Goal: Communication & Community: Answer question/provide support

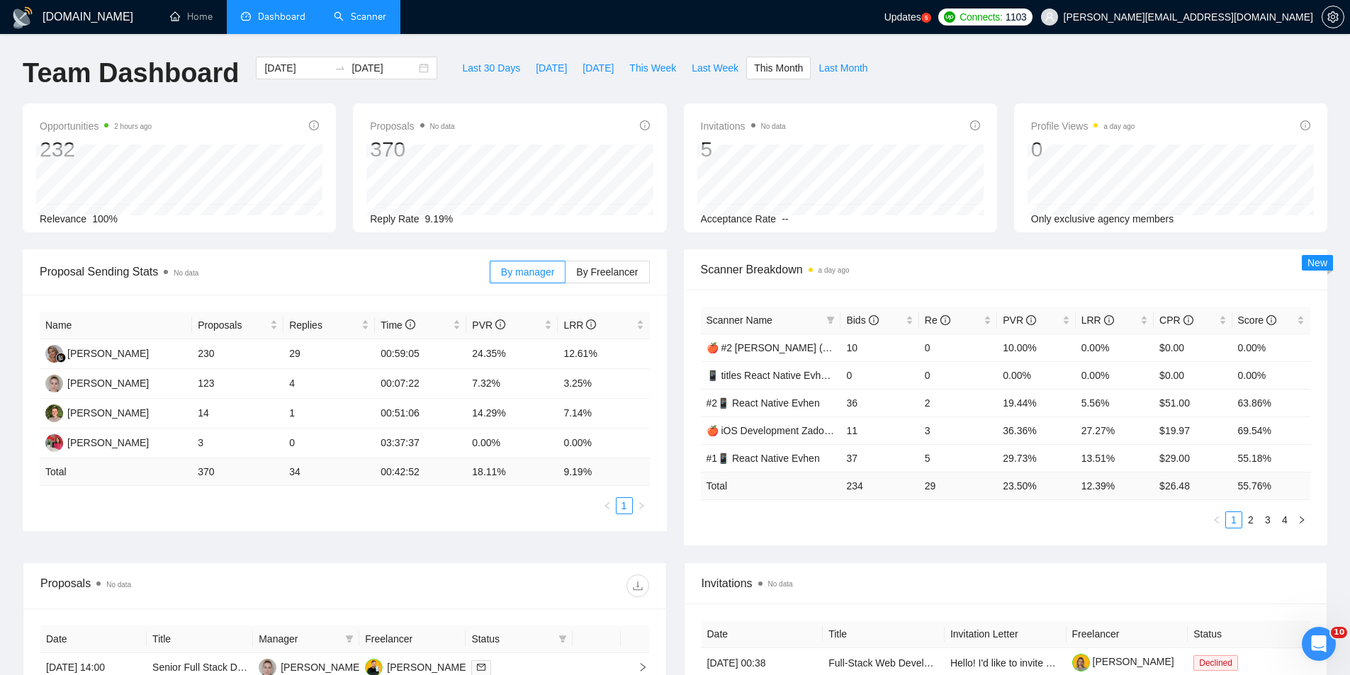
click at [374, 23] on link "Scanner" at bounding box center [360, 17] width 52 height 12
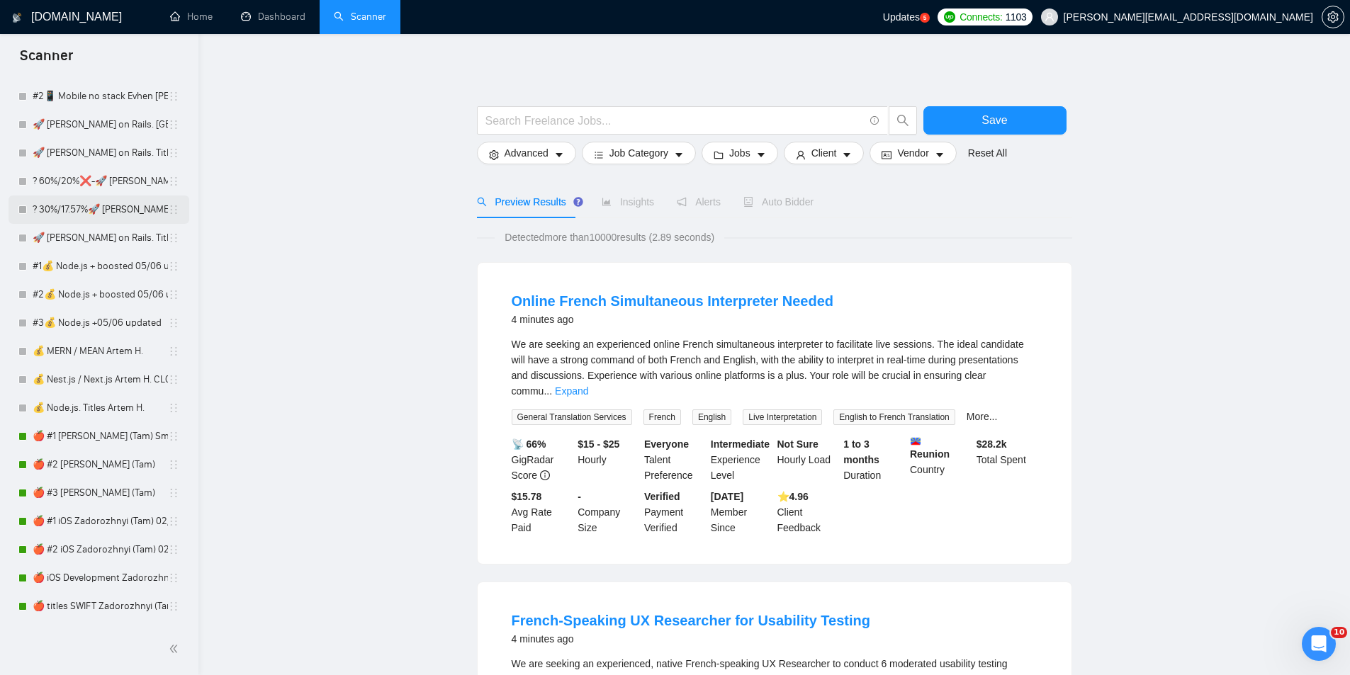
scroll to position [850, 0]
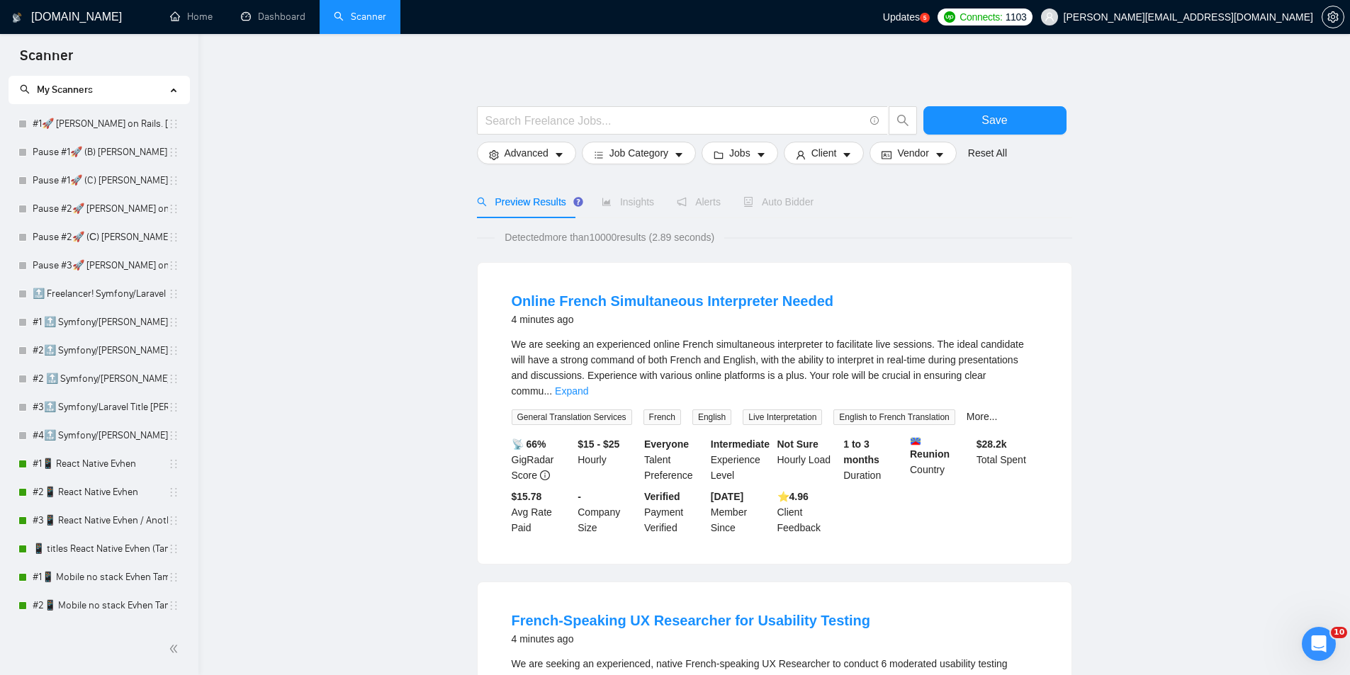
scroll to position [0, 0]
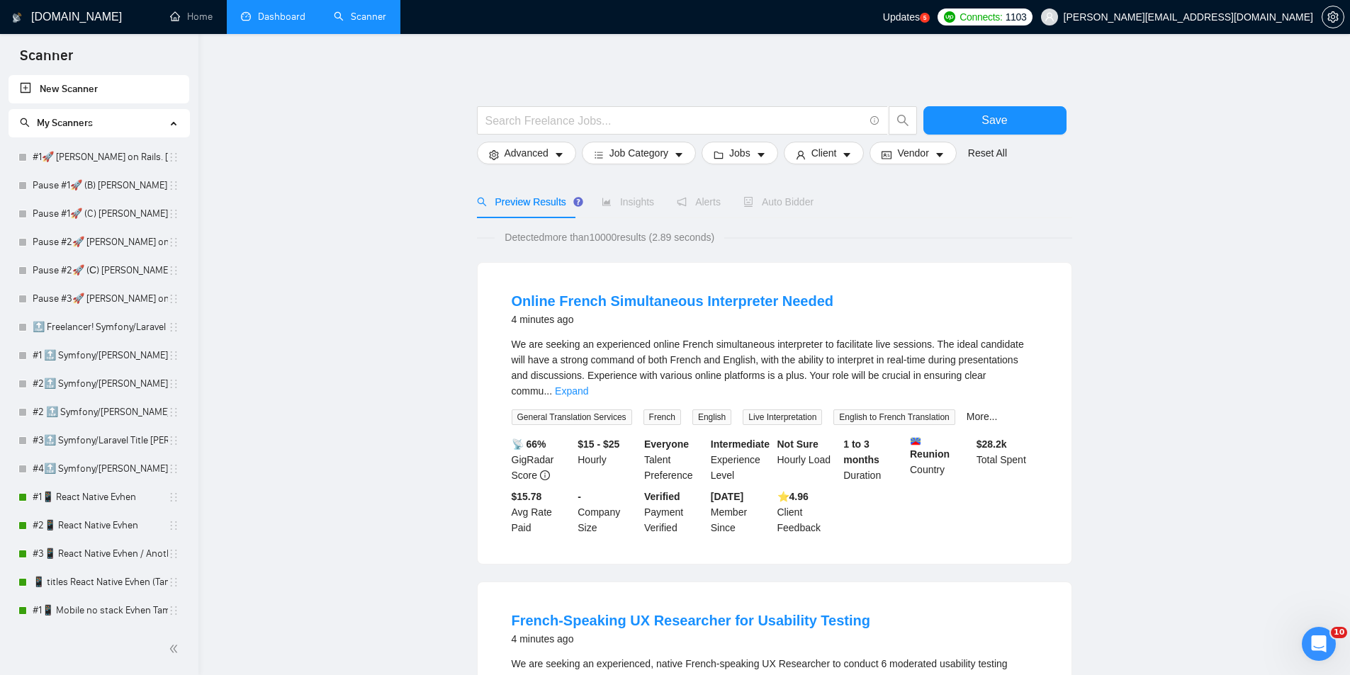
click at [284, 16] on link "Dashboard" at bounding box center [273, 17] width 64 height 12
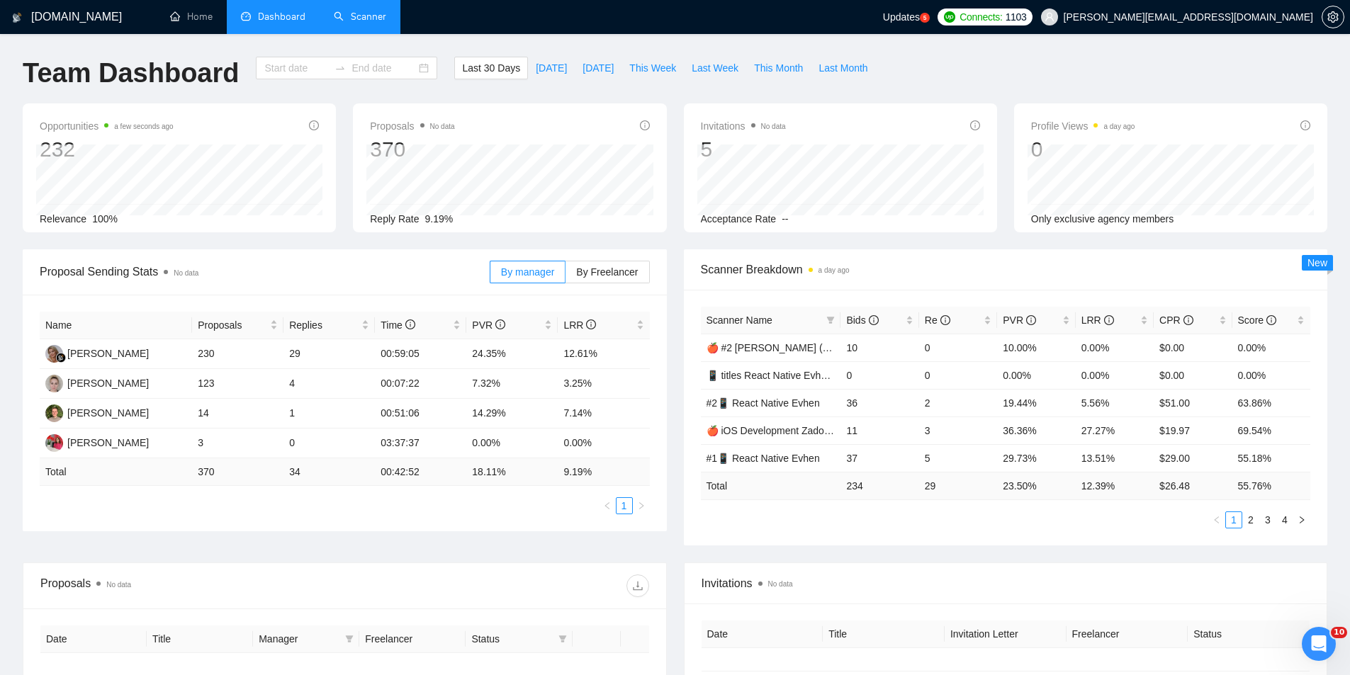
type input "[DATE]"
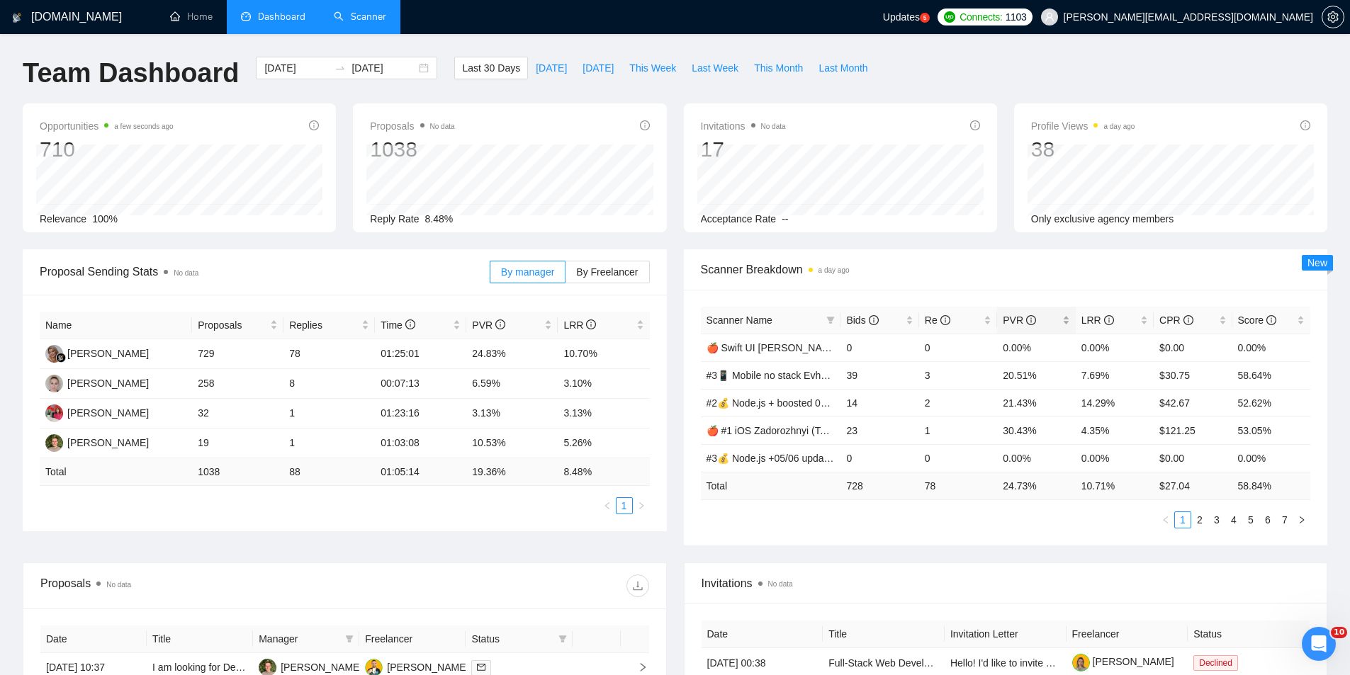
click at [1067, 318] on div "PVR" at bounding box center [1036, 320] width 67 height 16
click at [672, 240] on div "Opportunities a few seconds ago 710 Relevance 100% Proposals No data 1038 Reply…" at bounding box center [674, 176] width 1321 height 146
click at [366, 14] on link "Scanner" at bounding box center [360, 17] width 52 height 12
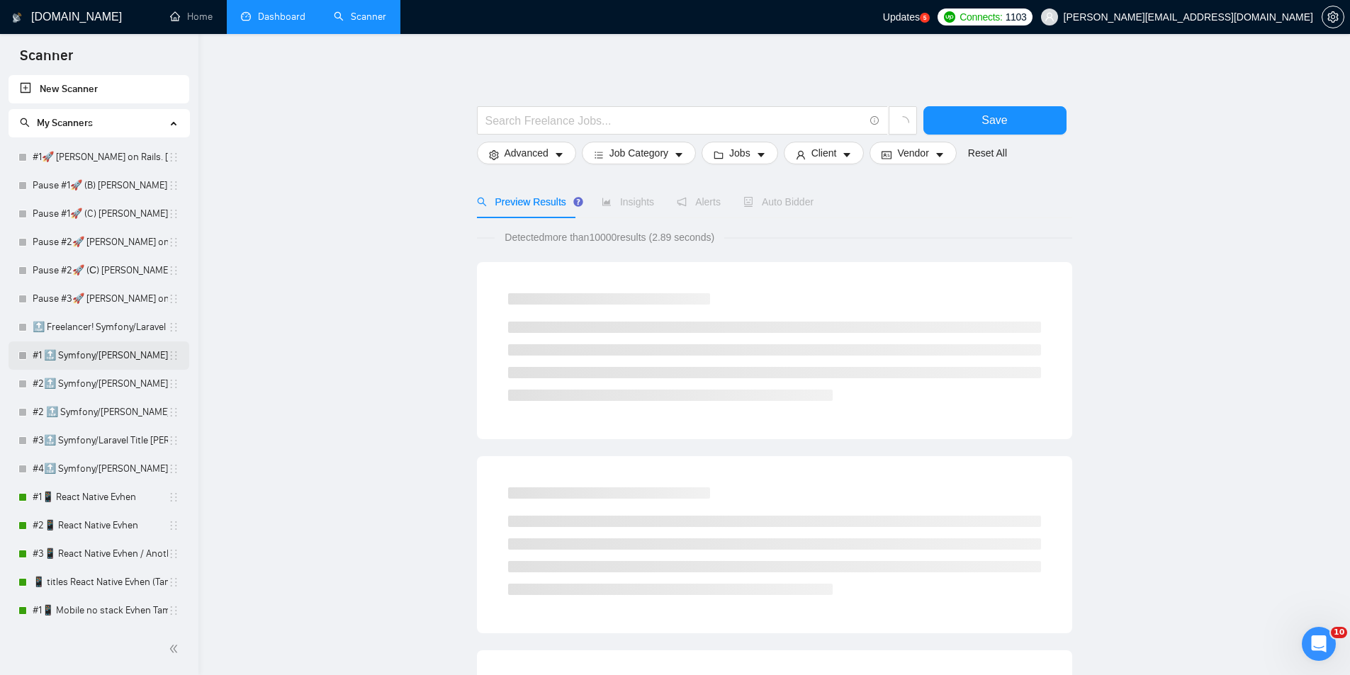
click at [98, 358] on link "#1 🔝 Symfony/[PERSON_NAME] (Viktoriia)" at bounding box center [100, 356] width 135 height 28
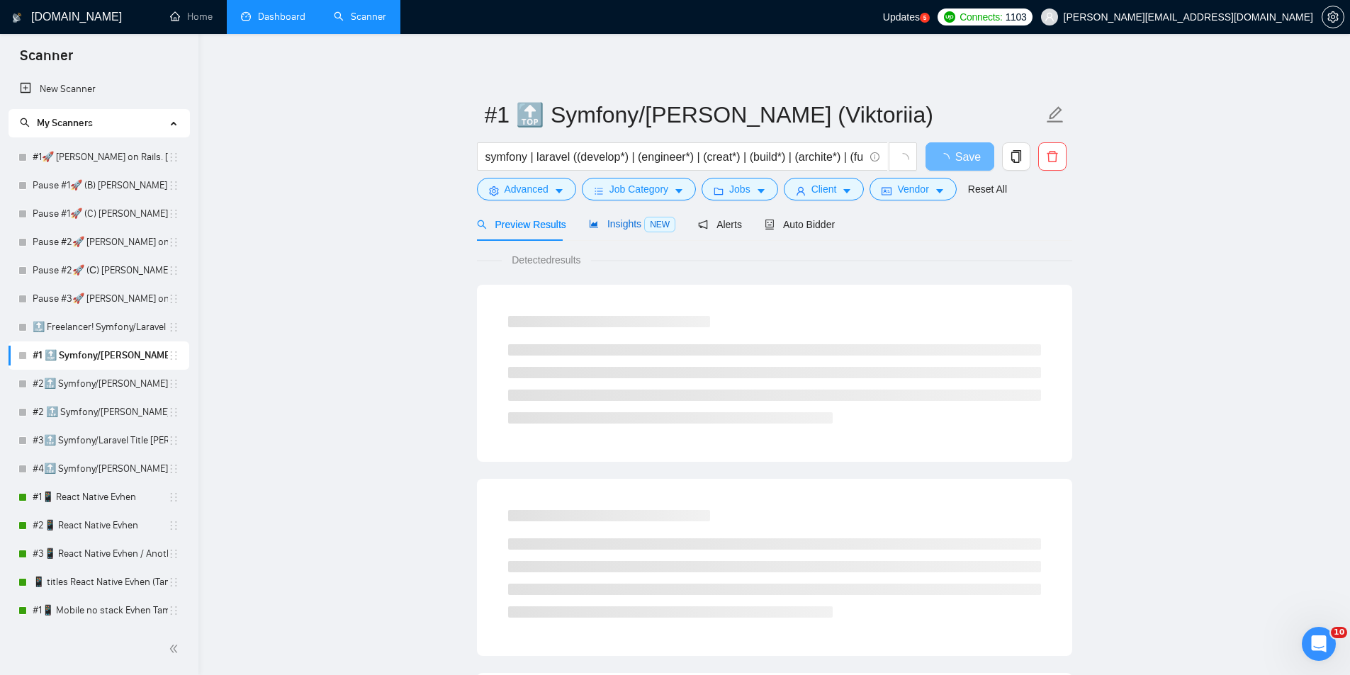
click at [621, 221] on span "Insights NEW" at bounding box center [632, 223] width 86 height 11
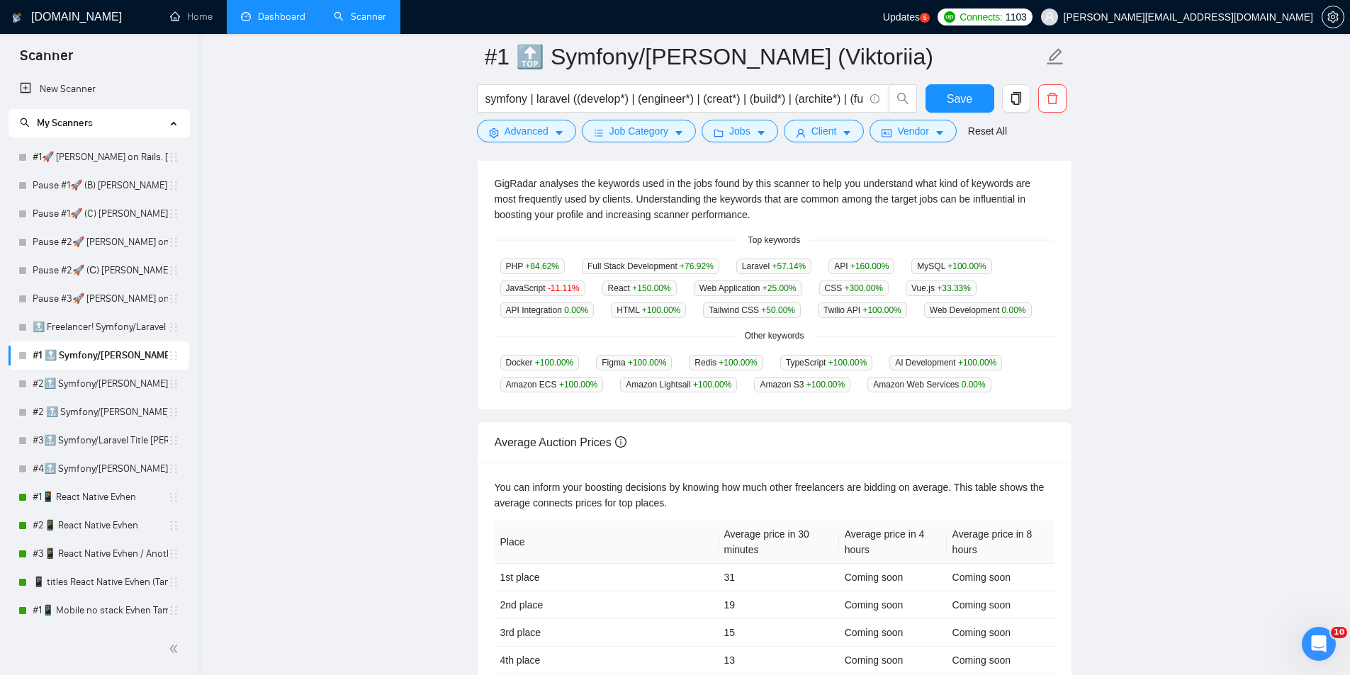
scroll to position [426, 0]
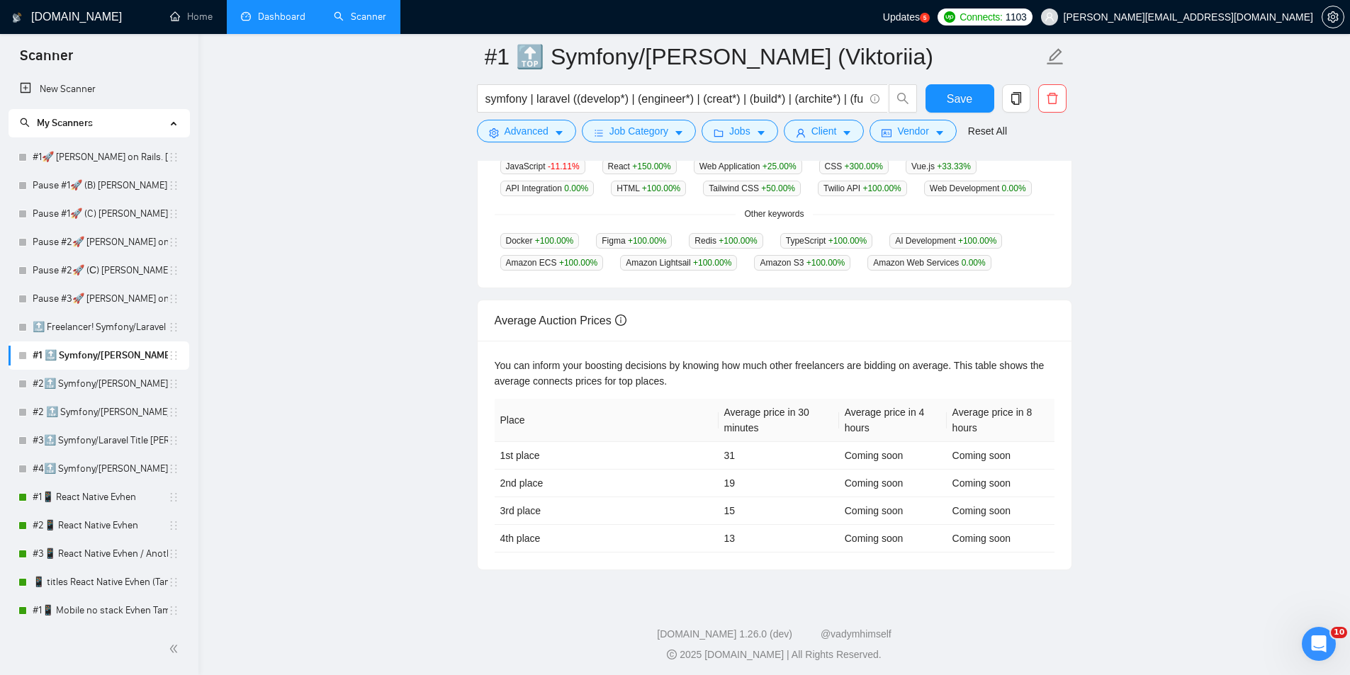
click at [1122, 547] on icon "Відкрити програму для спілкування Intercom" at bounding box center [1318, 644] width 23 height 23
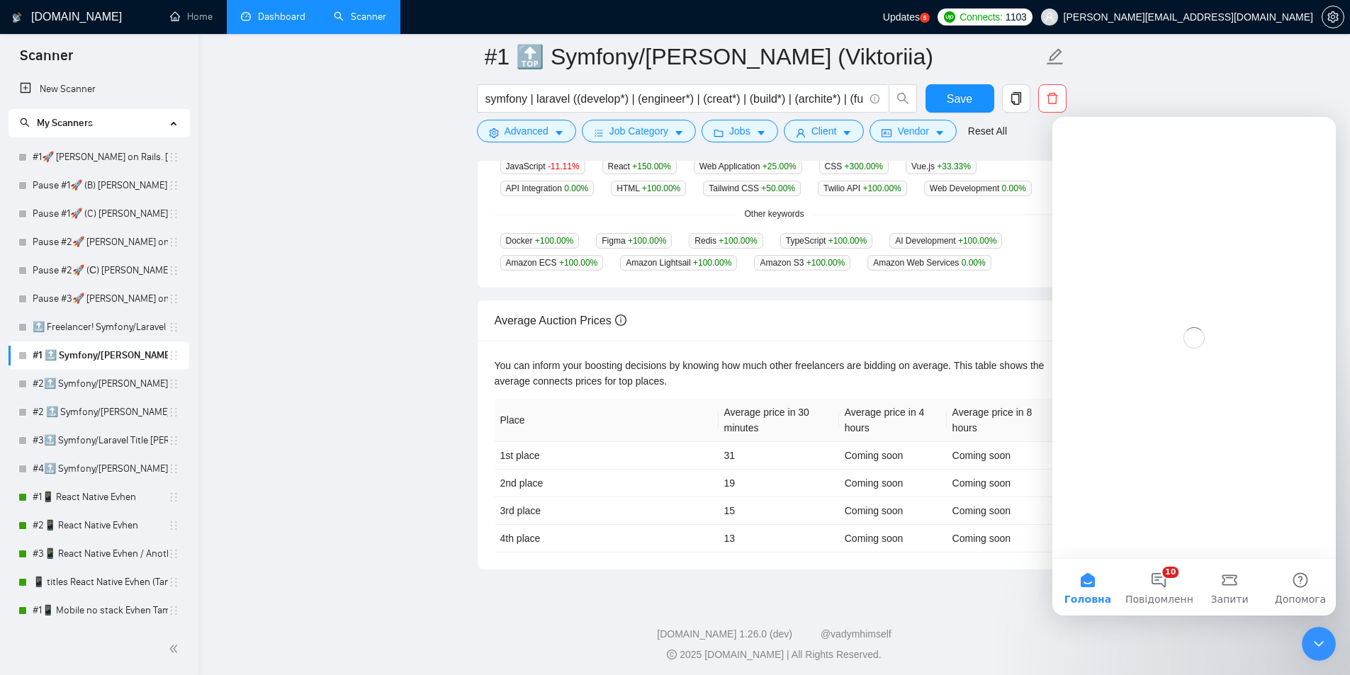
scroll to position [0, 0]
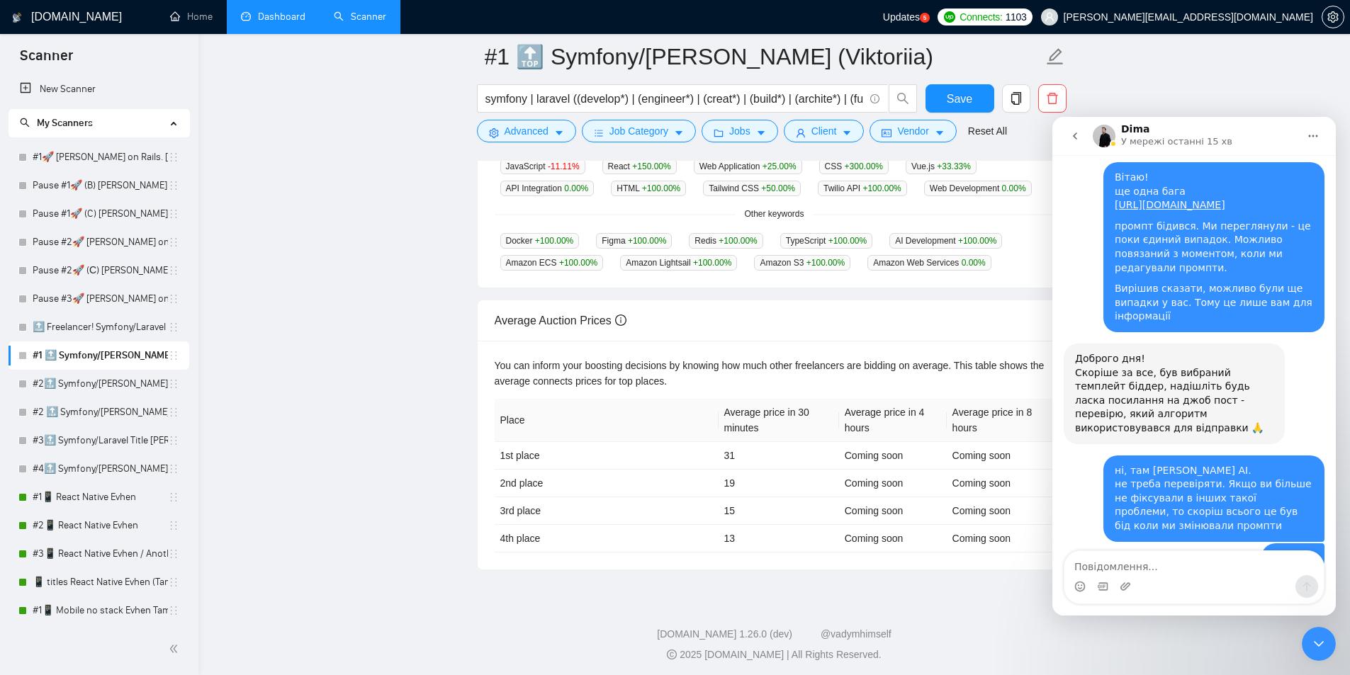
click at [1122, 547] on textarea "Повідомлення..." at bounding box center [1193, 563] width 259 height 24
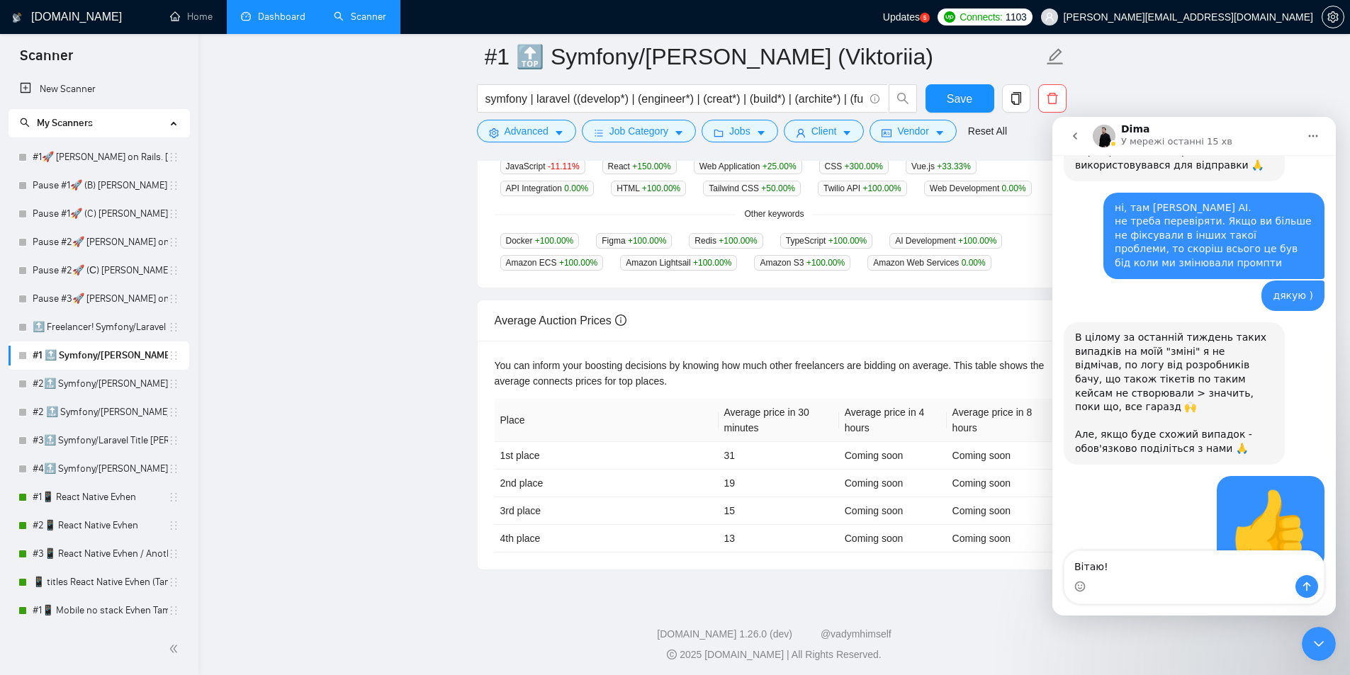
scroll to position [10913, 0]
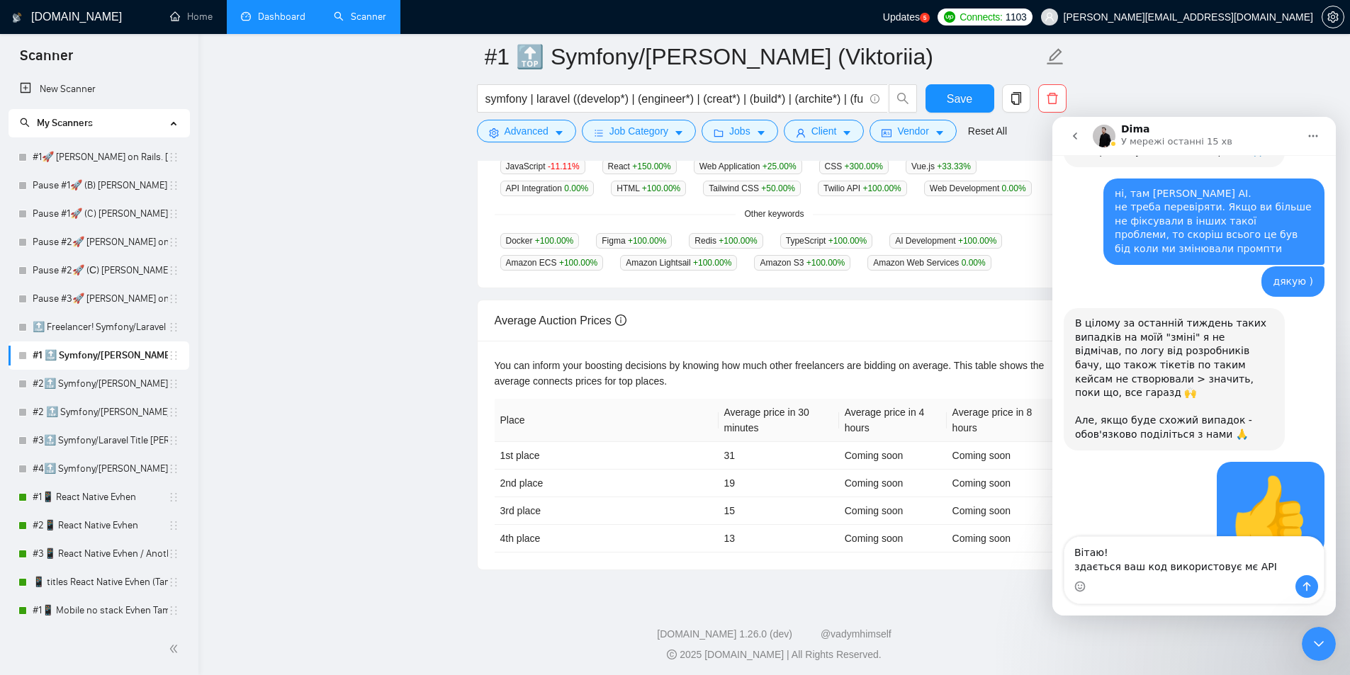
click at [1122, 547] on textarea "Вітаю! здається ваш код використовує мє АРІ" at bounding box center [1193, 556] width 259 height 38
click at [1122, 547] on textarea "Вітаю! здається ваш код використовує моє АРІ" at bounding box center [1193, 556] width 259 height 38
type textarea "Вітаю! здається ваш код використовує моє АРІ"
click at [1122, 547] on icon "Надіслати повідомлення…" at bounding box center [1306, 586] width 11 height 11
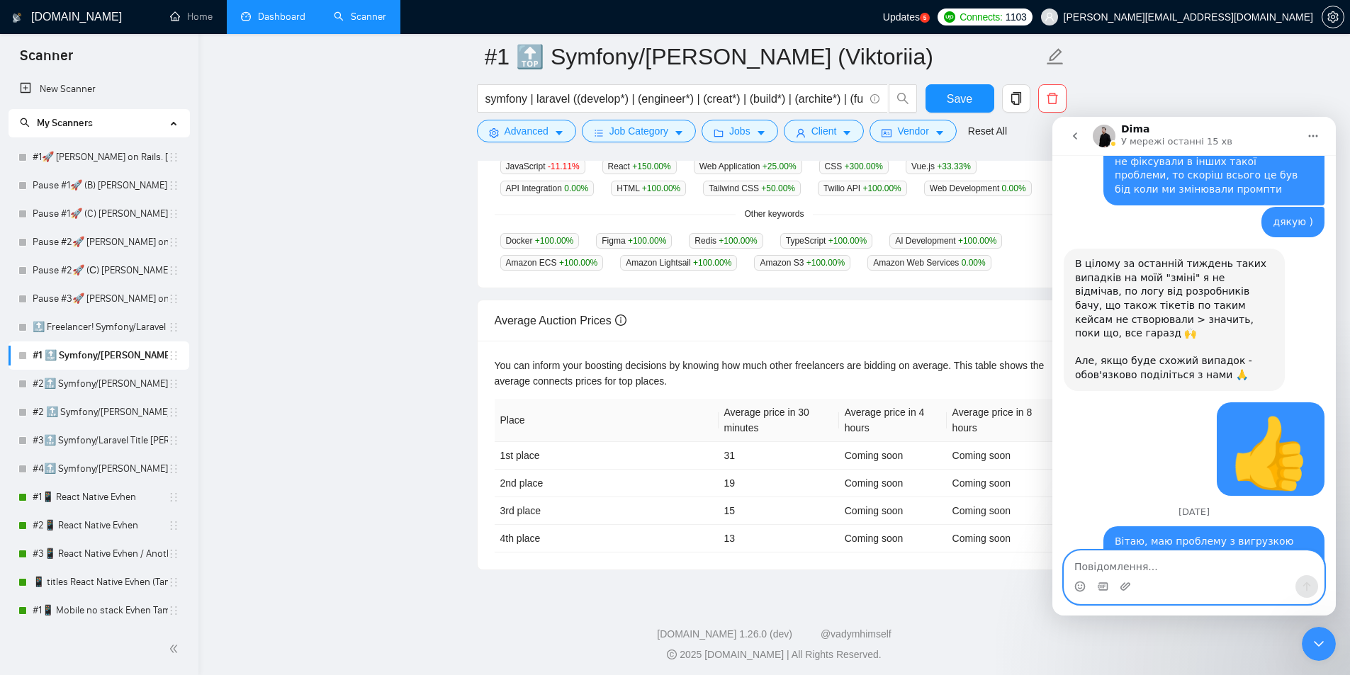
scroll to position [10974, 0]
click at [1122, 547] on textarea "Повідомлення..." at bounding box center [1193, 563] width 259 height 24
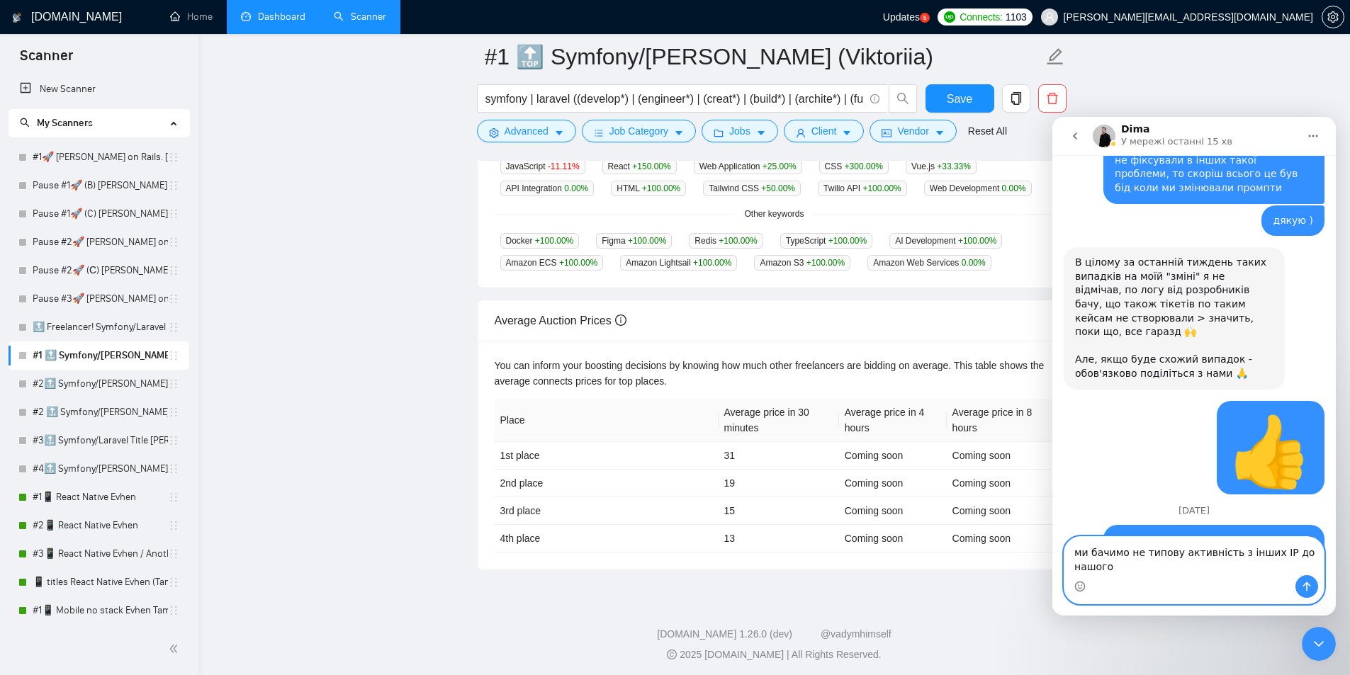
scroll to position [10989, 0]
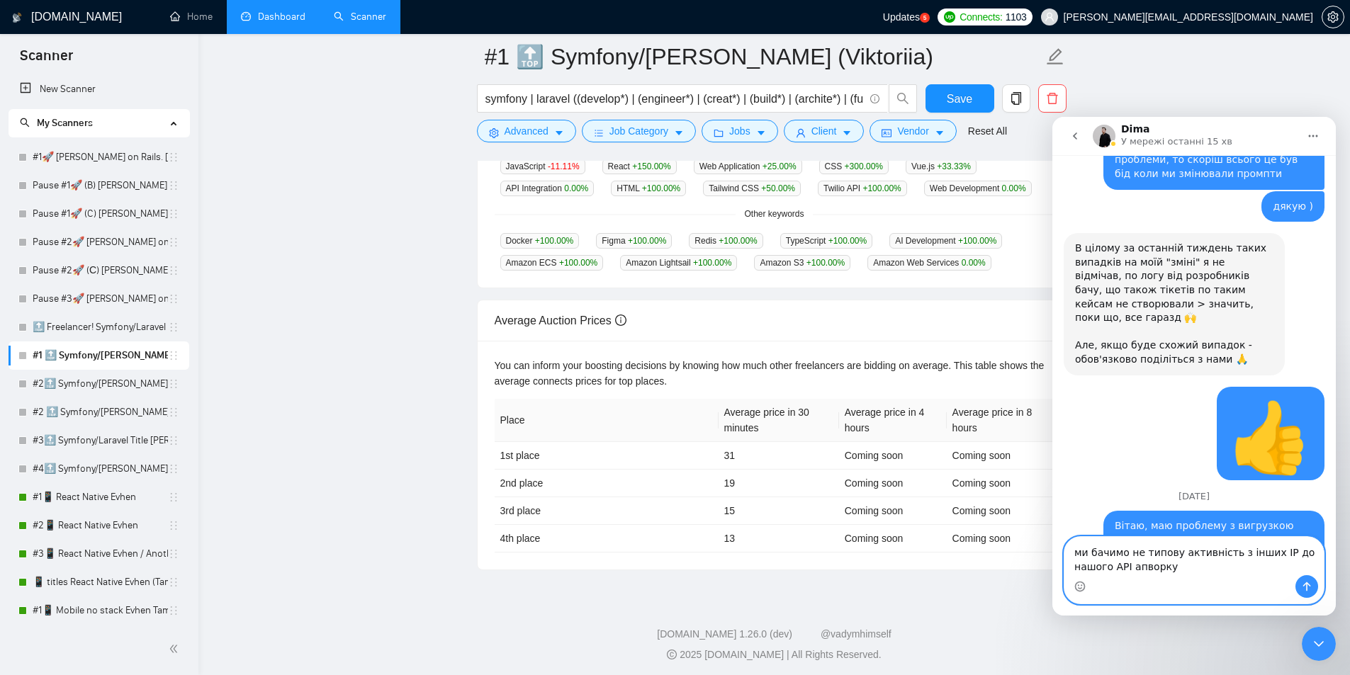
drag, startPoint x: 1110, startPoint y: 563, endPoint x: 1076, endPoint y: 561, distance: 33.4
click at [1076, 547] on textarea "ми бачимо не типову активність з інших ІР до нашого АРІ апворку" at bounding box center [1193, 556] width 259 height 38
type textarea "ми бачимо не типову активність з інших ІР через наш ключ АРІ апворку. Може таке…"
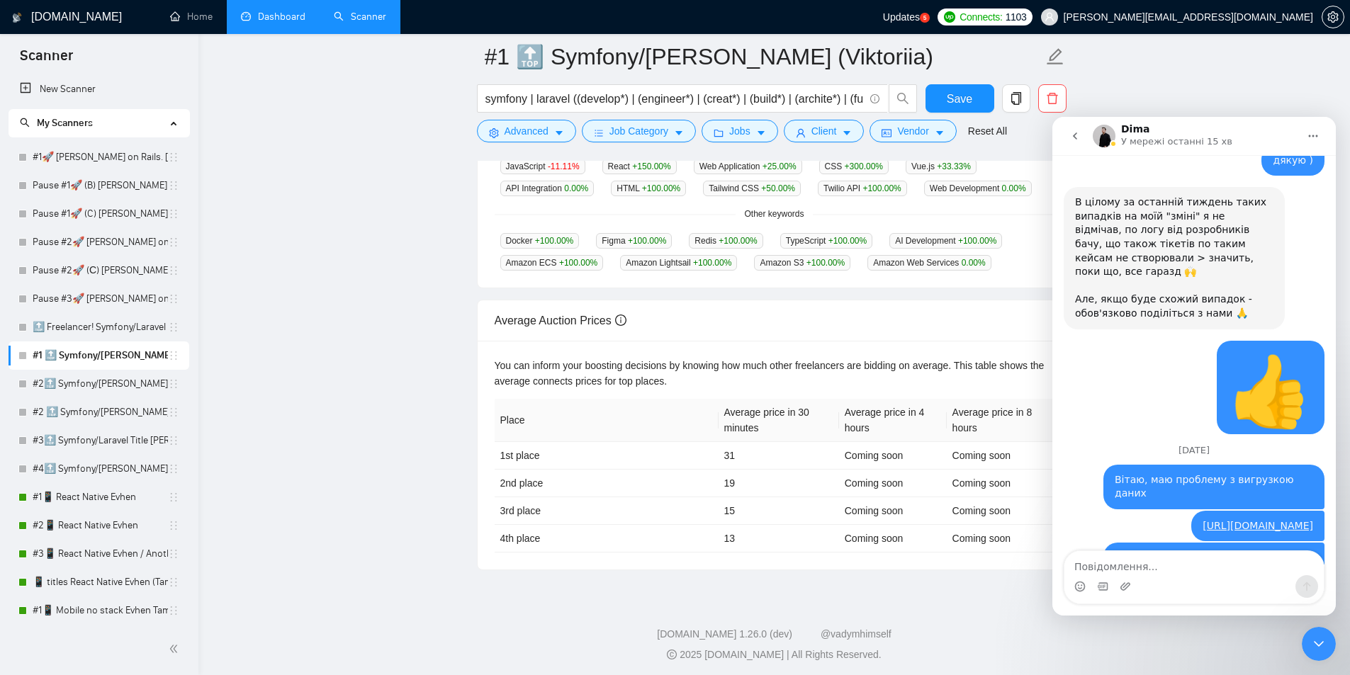
drag, startPoint x: 1146, startPoint y: 521, endPoint x: 1123, endPoint y: 447, distance: 77.1
copy div "Вітаю! здається ваш код використовує моє АРІ [EMAIL_ADDRESS][DOMAIN_NAME] • Щой…"
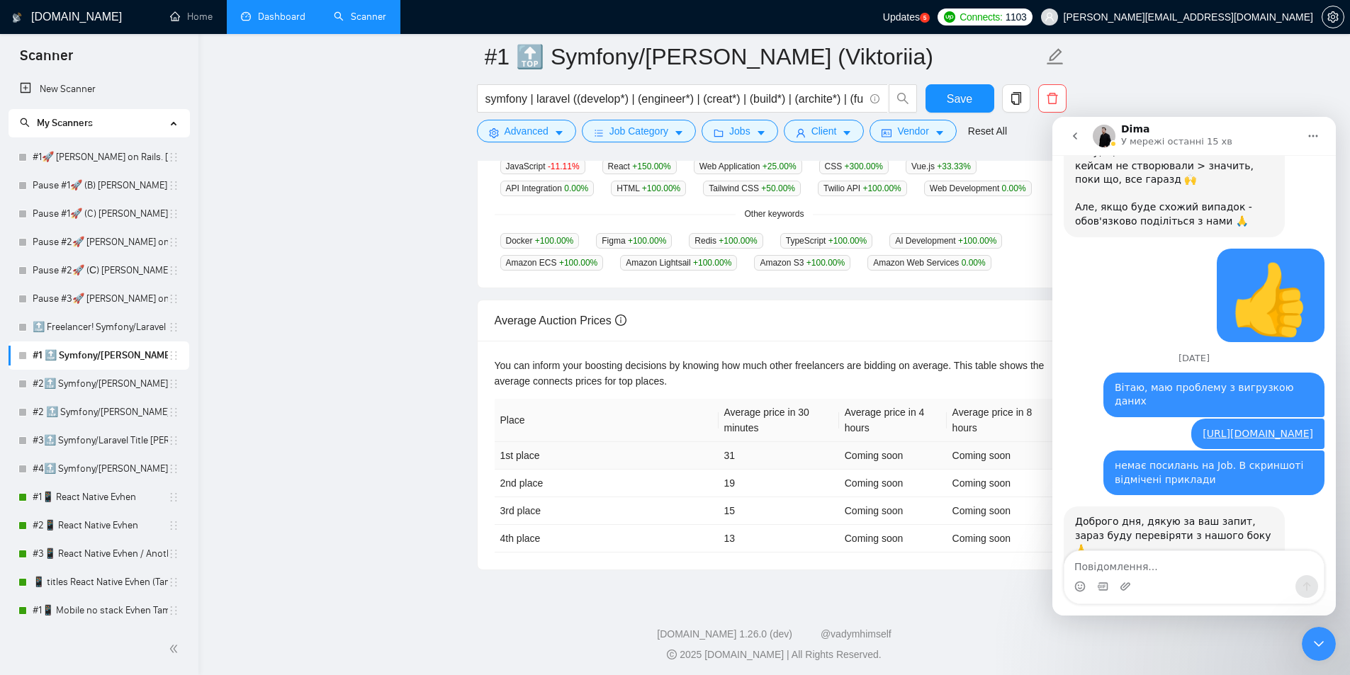
scroll to position [11202, 0]
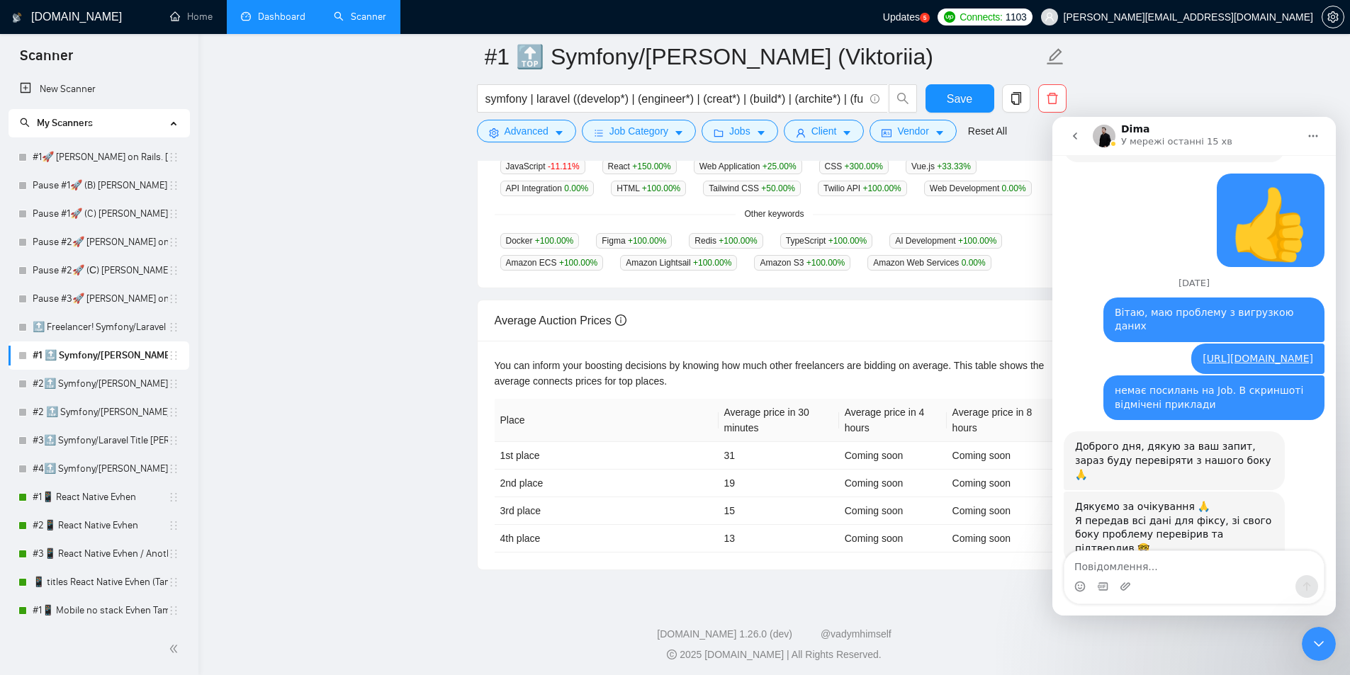
click at [402, 410] on main "#1 🔝 Symfony/[PERSON_NAME] (Viktoriia) symfony | laravel ((develop*) | (enginee…" at bounding box center [774, 101] width 1106 height 940
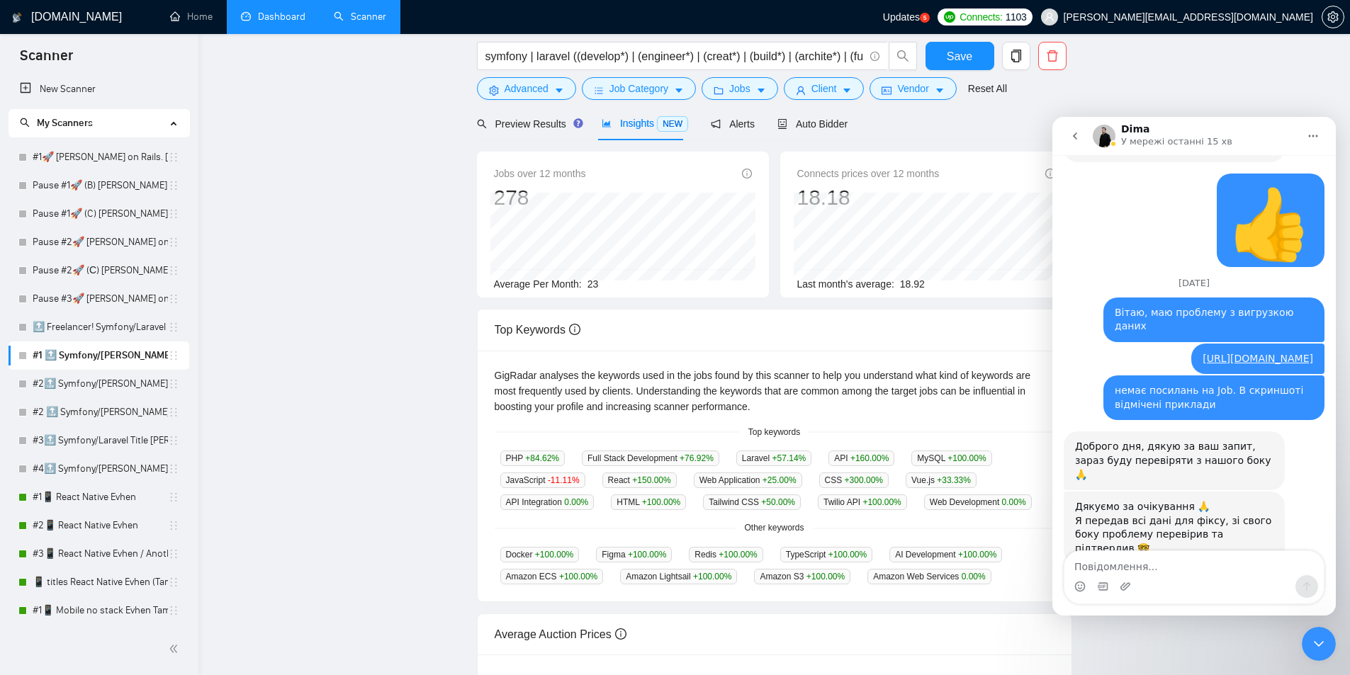
scroll to position [0, 0]
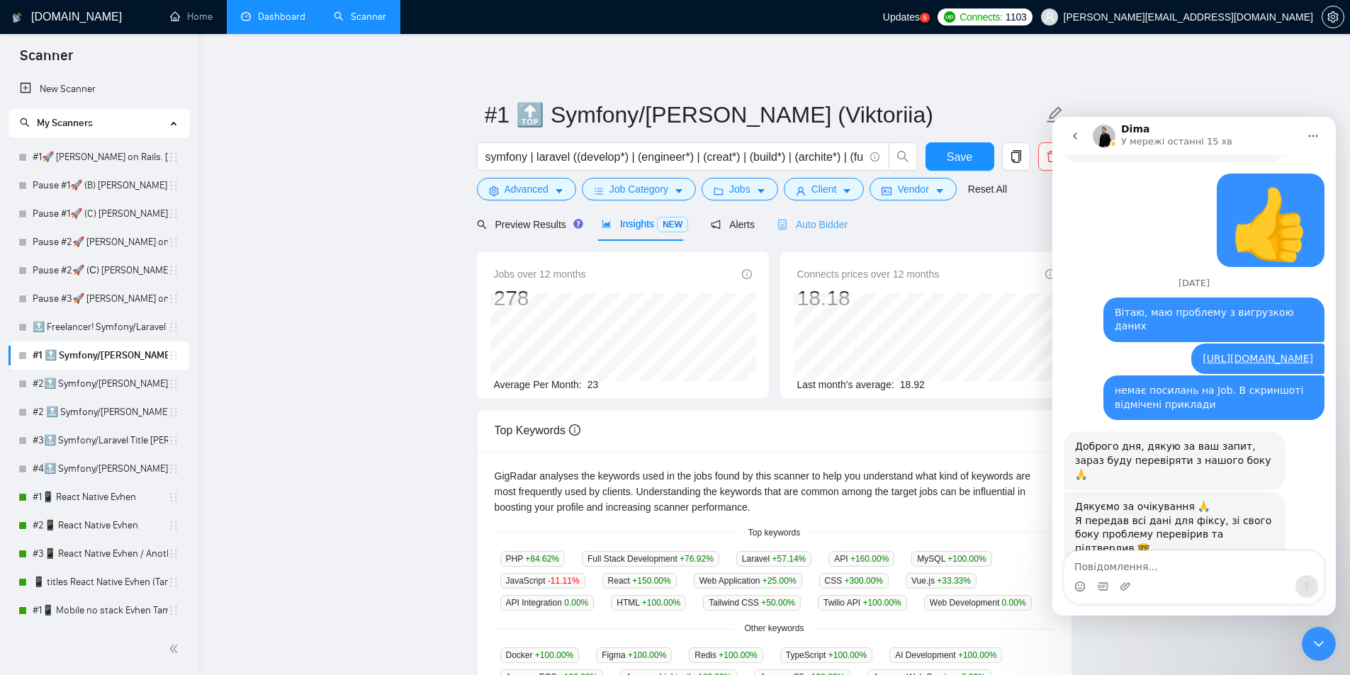
click at [818, 233] on div "Auto Bidder" at bounding box center [812, 224] width 70 height 33
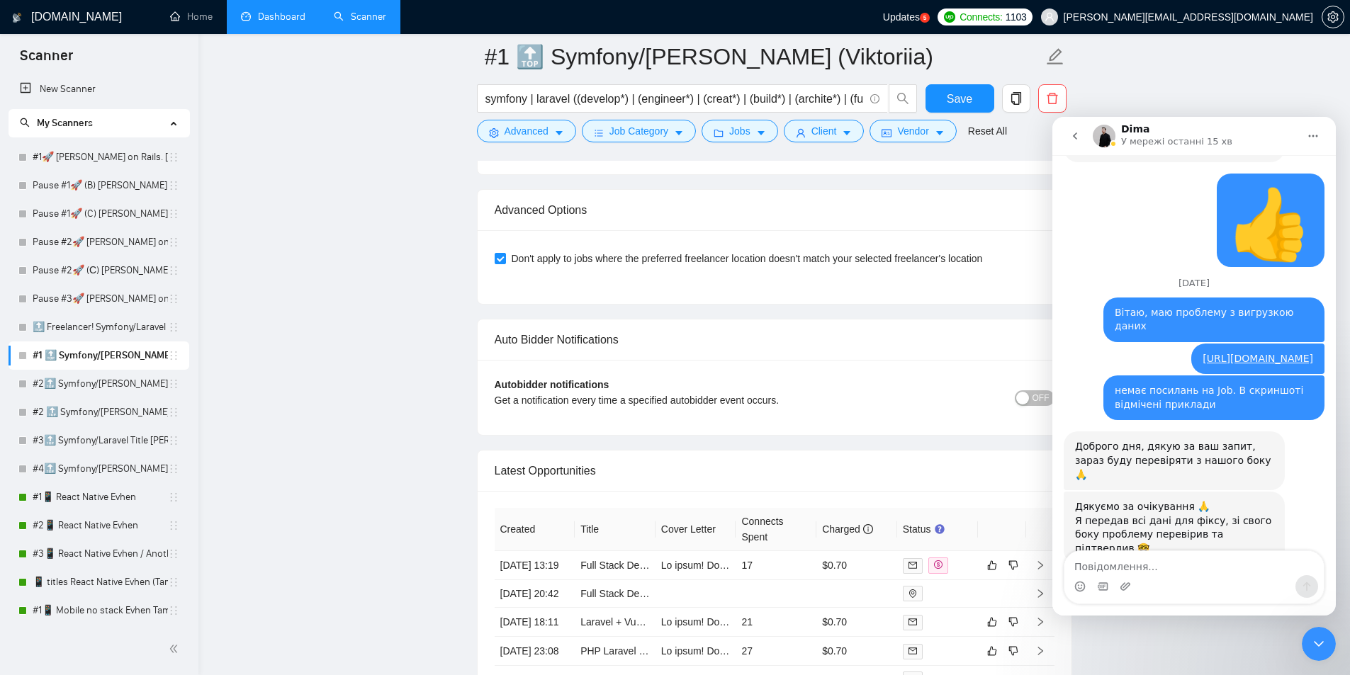
scroll to position [3684, 0]
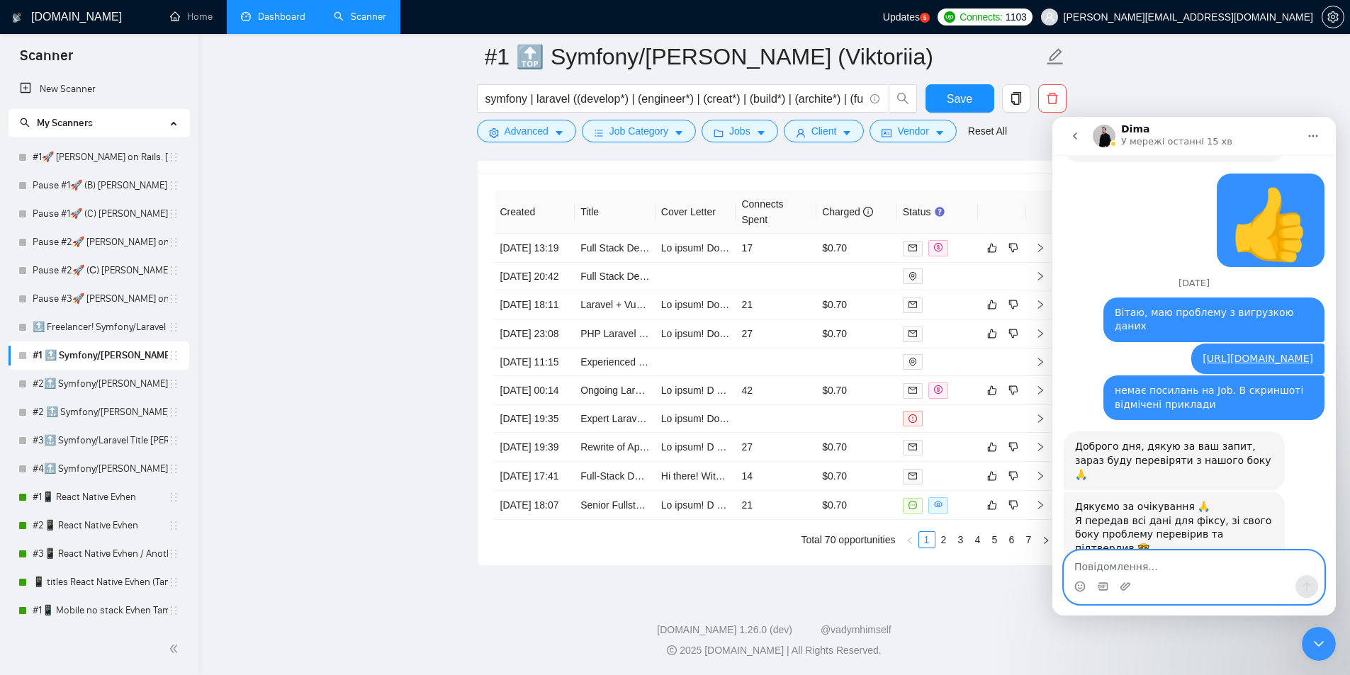
click at [1122, 547] on textarea "Повідомлення..." at bounding box center [1193, 563] width 259 height 24
type textarea "d"
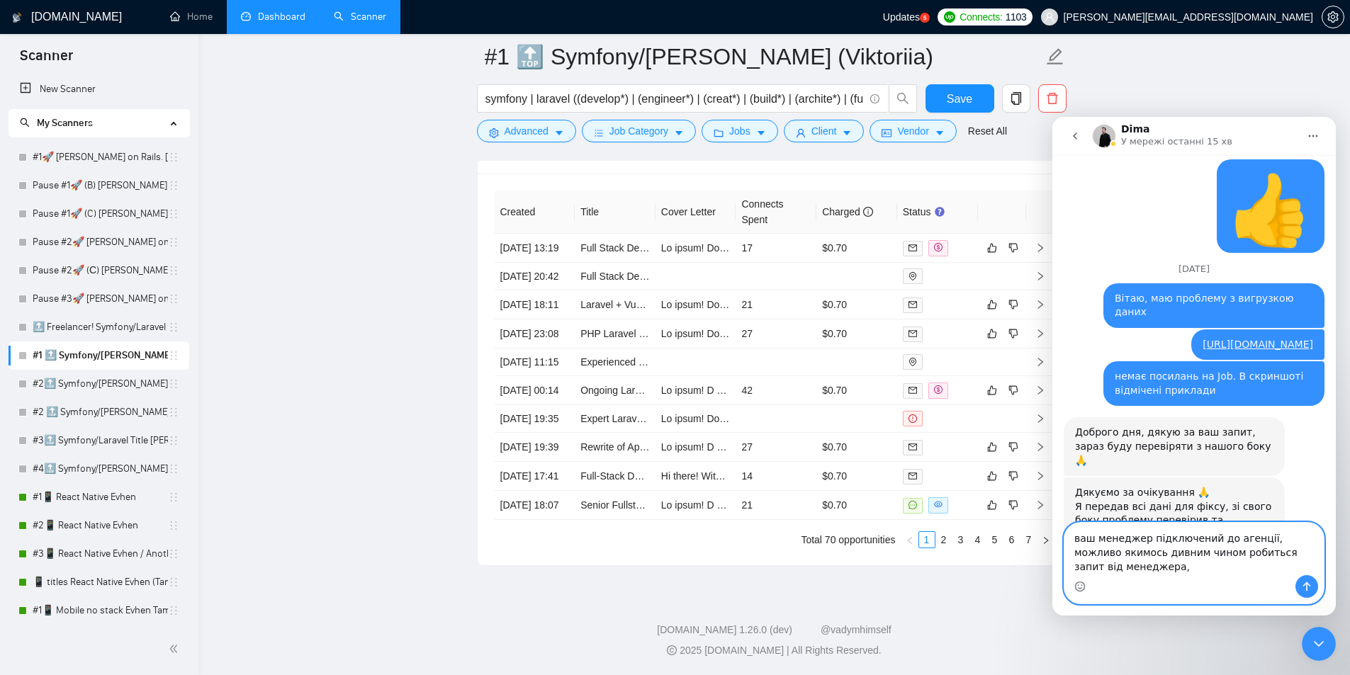
scroll to position [11230, 0]
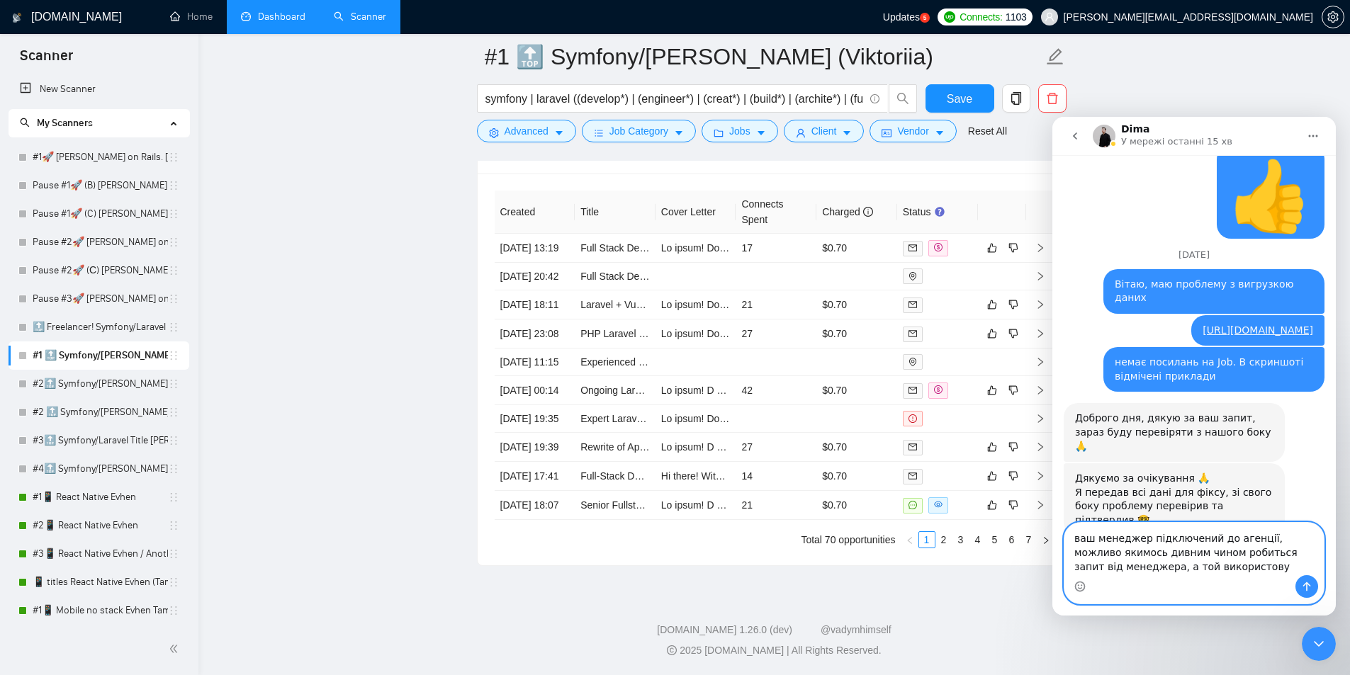
type textarea "ваш менеджер підключений до агенції, можливо якимось дивним чином робиться запи…"
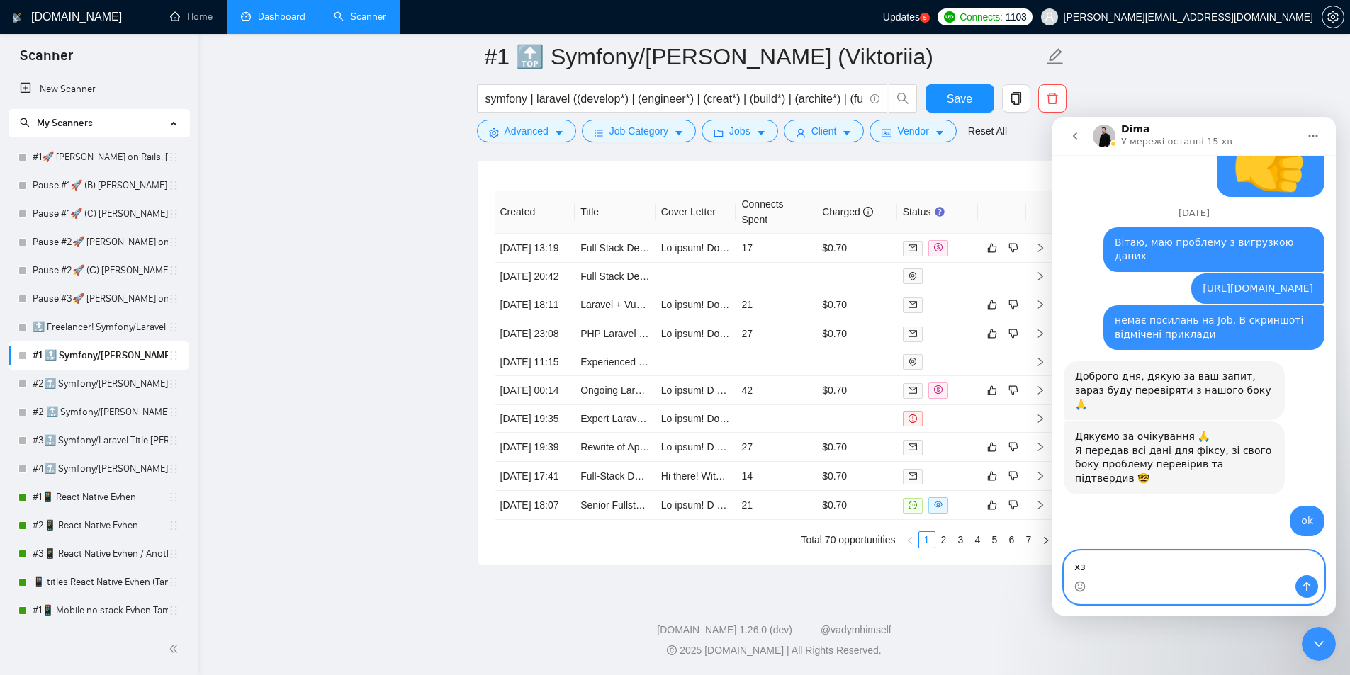
scroll to position [11286, 0]
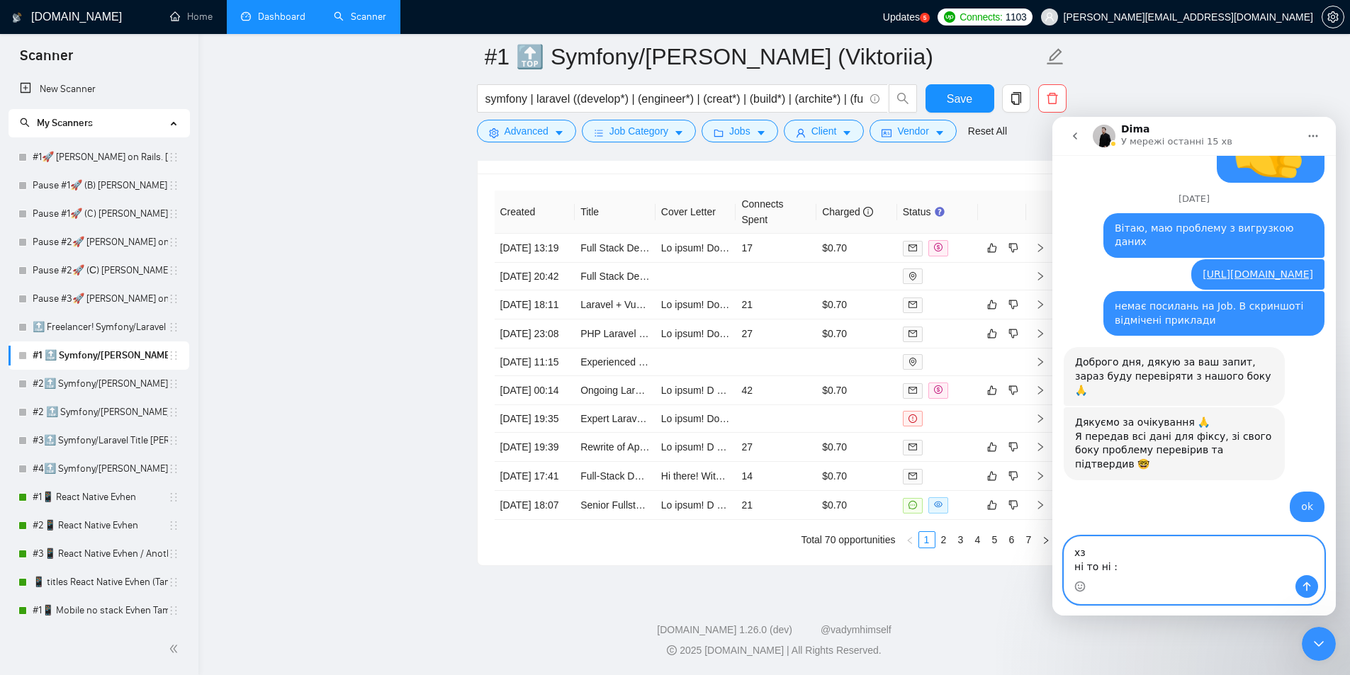
type textarea "хз ні то ні :)"
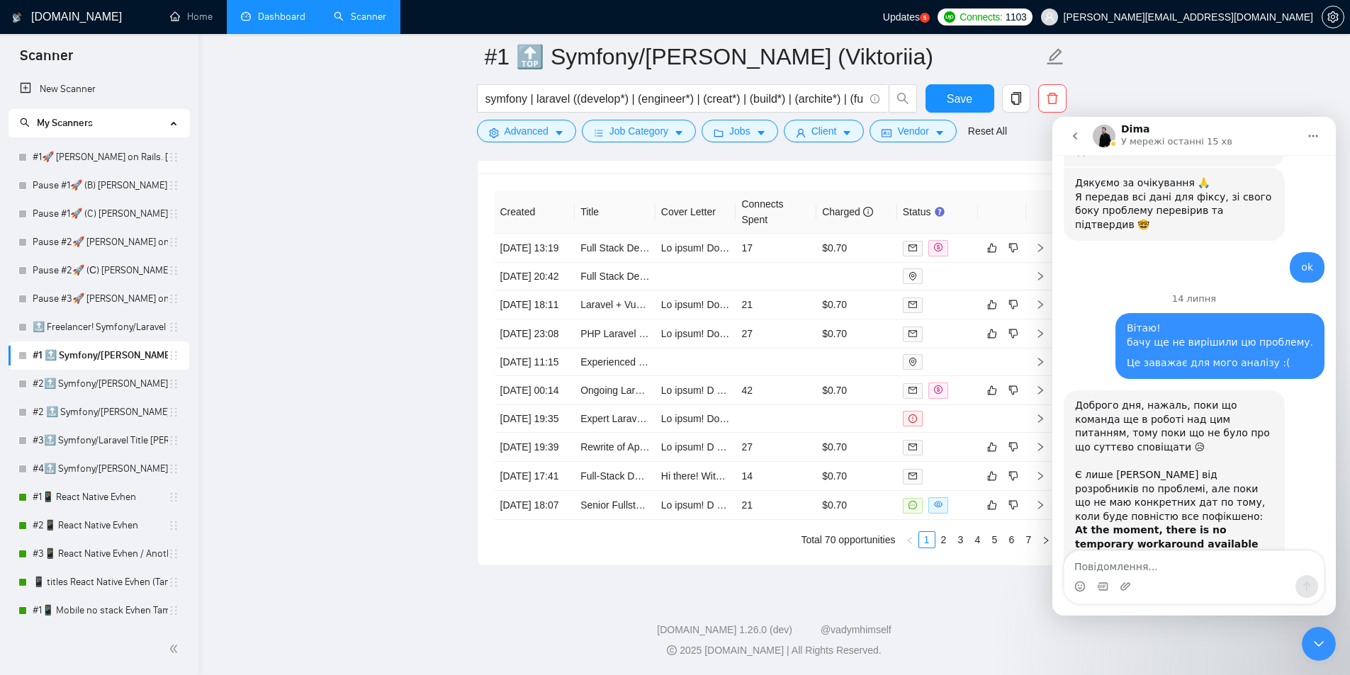
scroll to position [11587, 0]
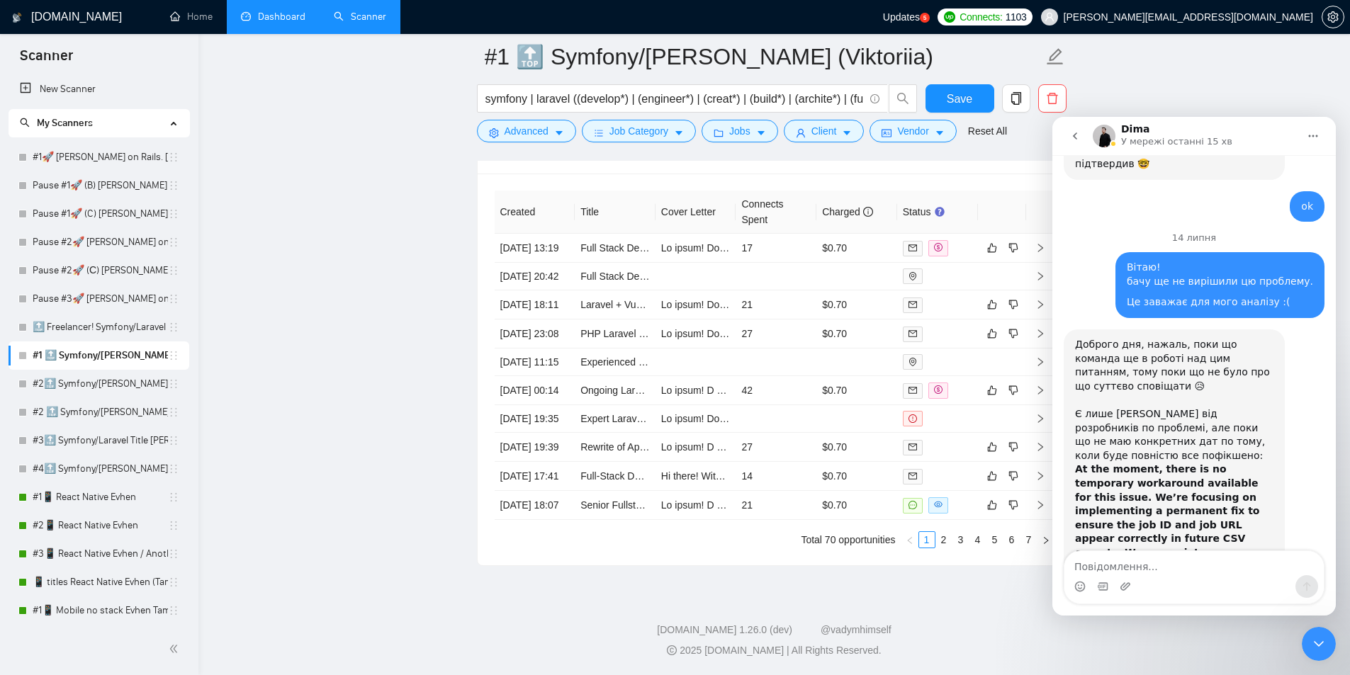
drag, startPoint x: 378, startPoint y: 272, endPoint x: 467, endPoint y: 166, distance: 138.3
drag, startPoint x: 344, startPoint y: 230, endPoint x: 940, endPoint y: 9, distance: 636.0
